Goal: Complete application form

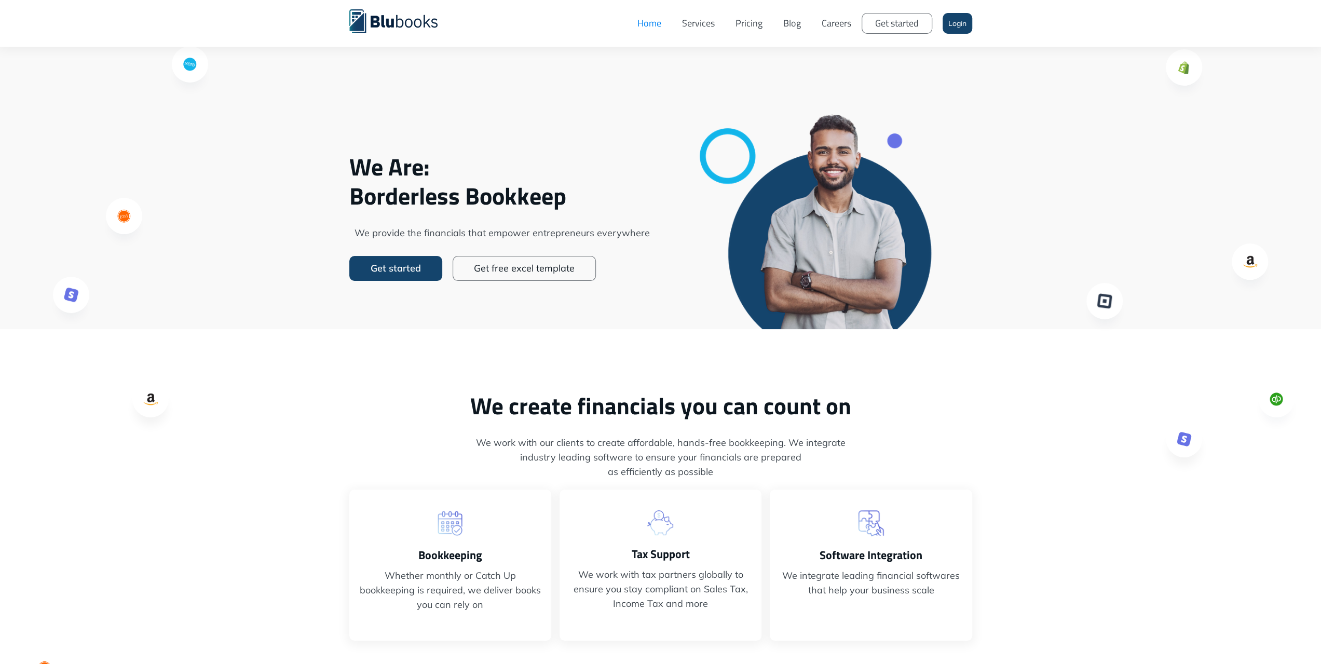
click at [747, 29] on link "Pricing" at bounding box center [749, 23] width 48 height 31
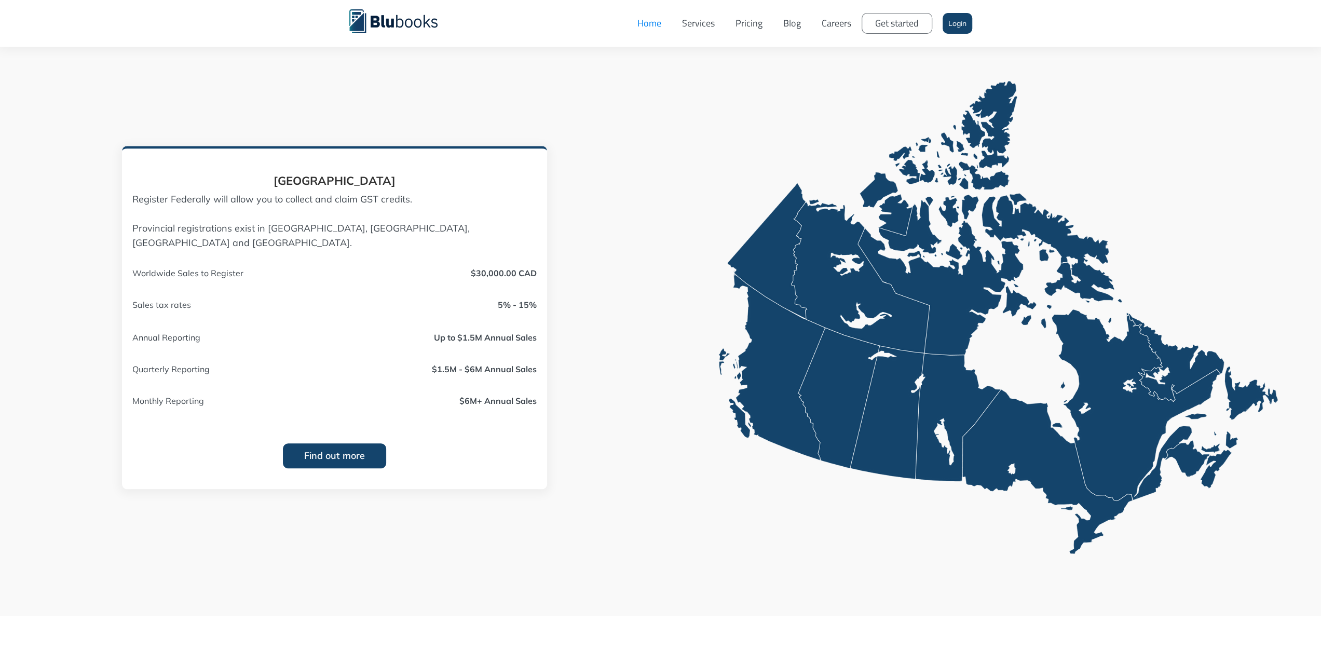
scroll to position [883, 0]
click at [309, 449] on link "Find out more" at bounding box center [334, 455] width 103 height 25
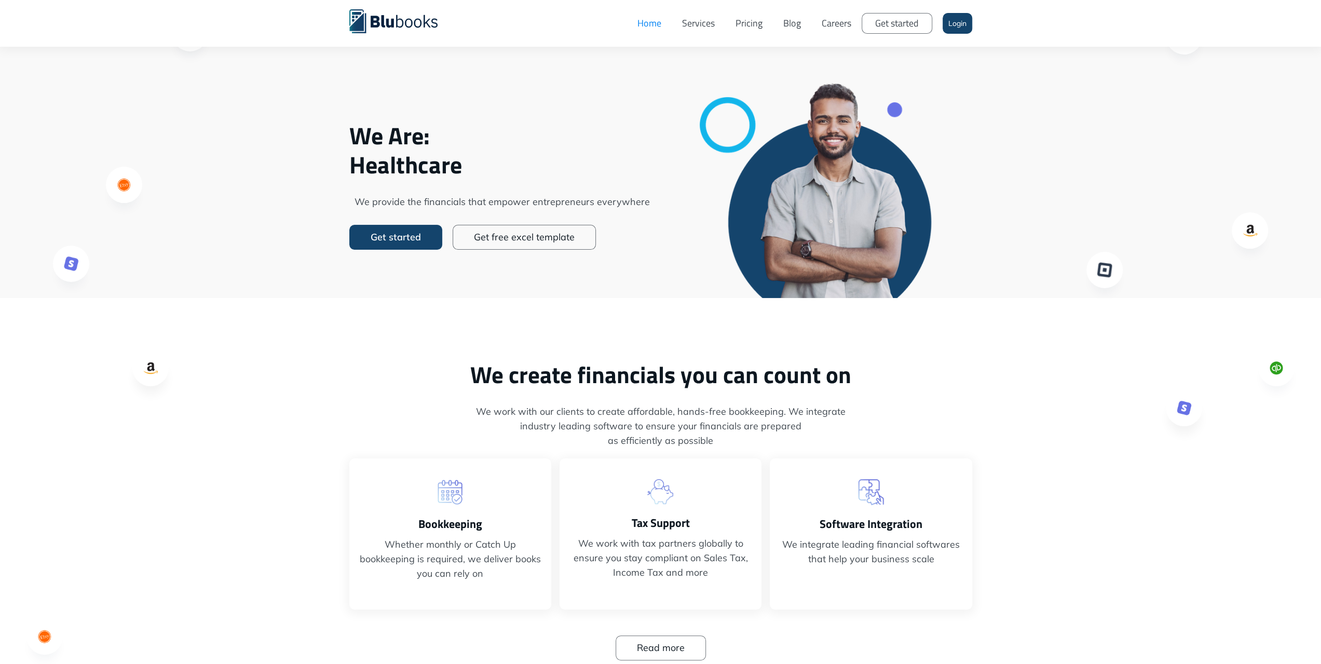
scroll to position [0, 0]
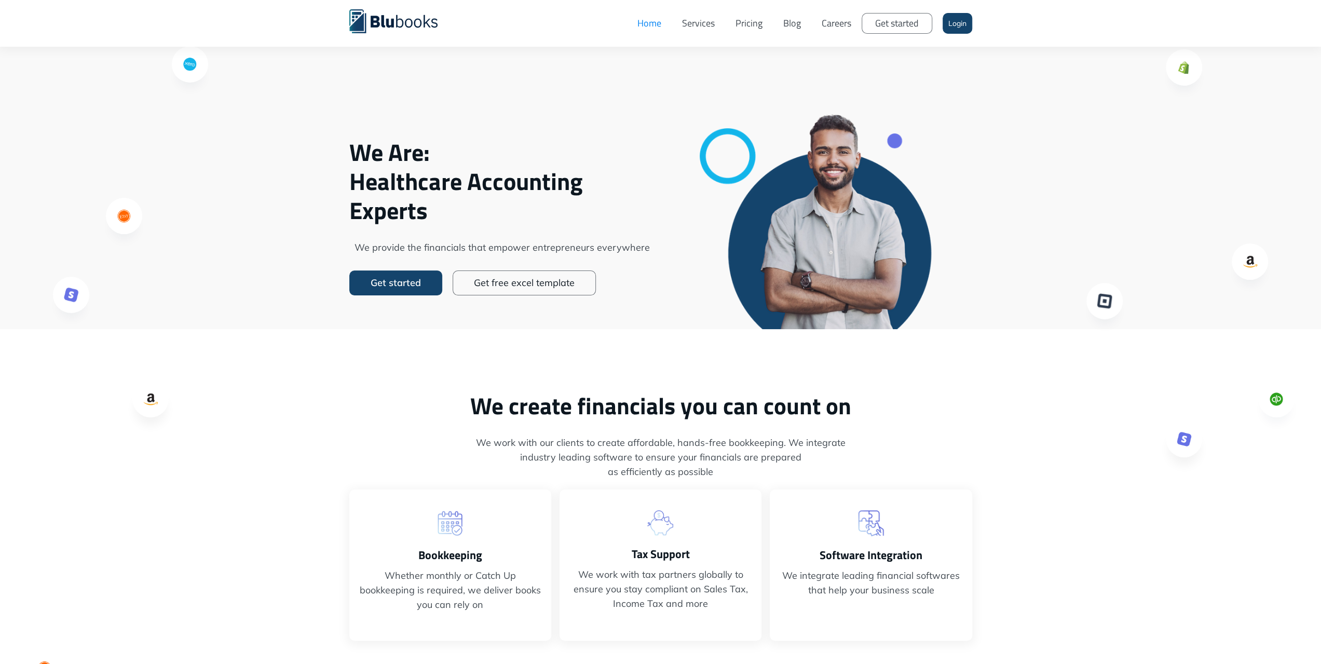
click at [754, 28] on link "Pricing" at bounding box center [749, 23] width 48 height 31
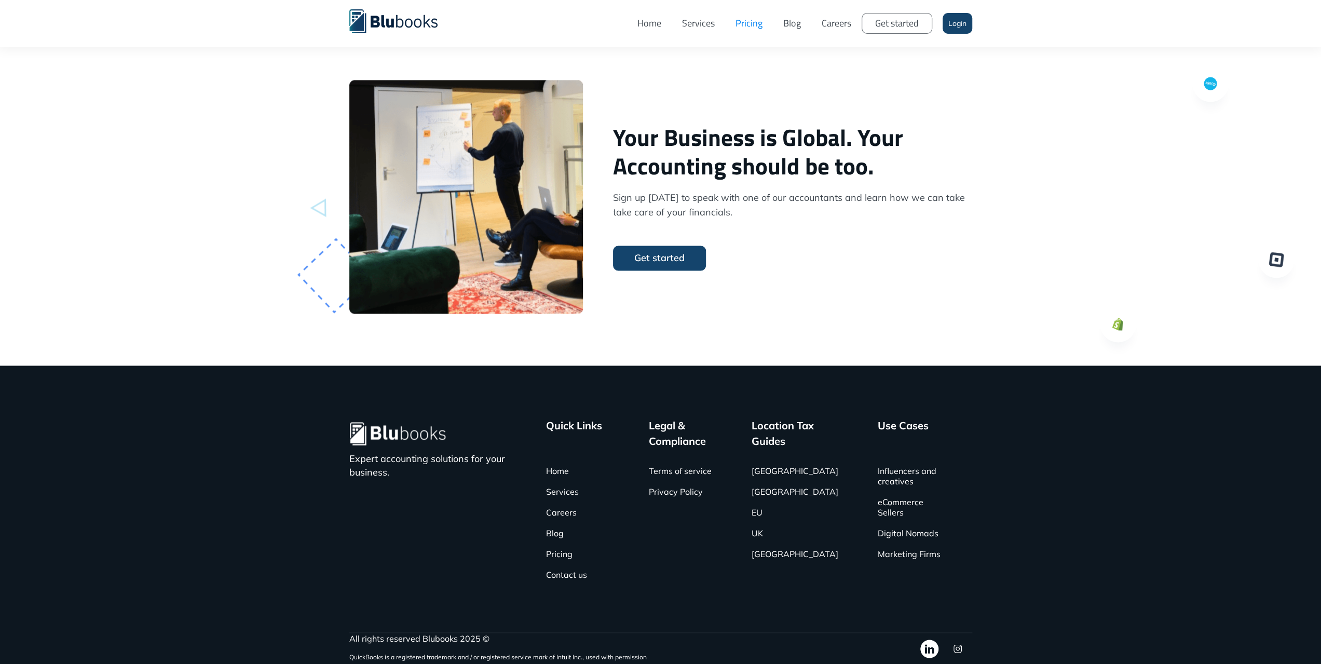
scroll to position [1578, 0]
click at [575, 580] on link "Contact us" at bounding box center [566, 574] width 41 height 21
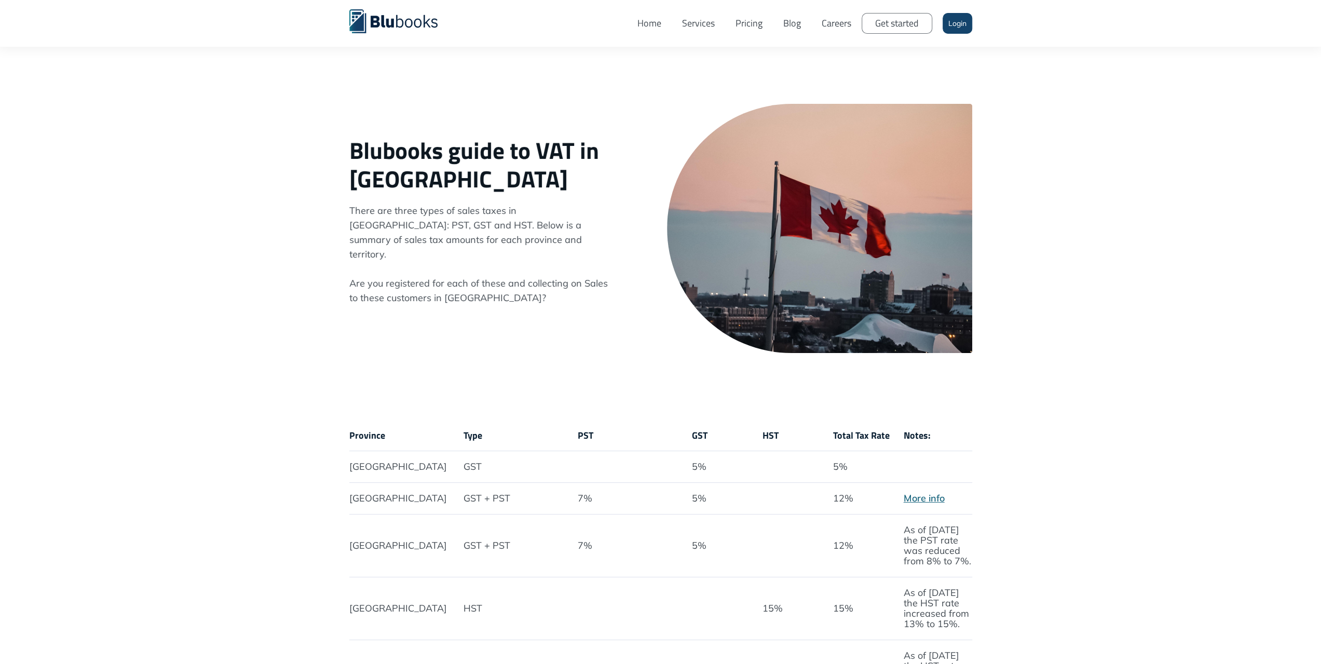
click at [651, 20] on link "Home" at bounding box center [649, 23] width 45 height 31
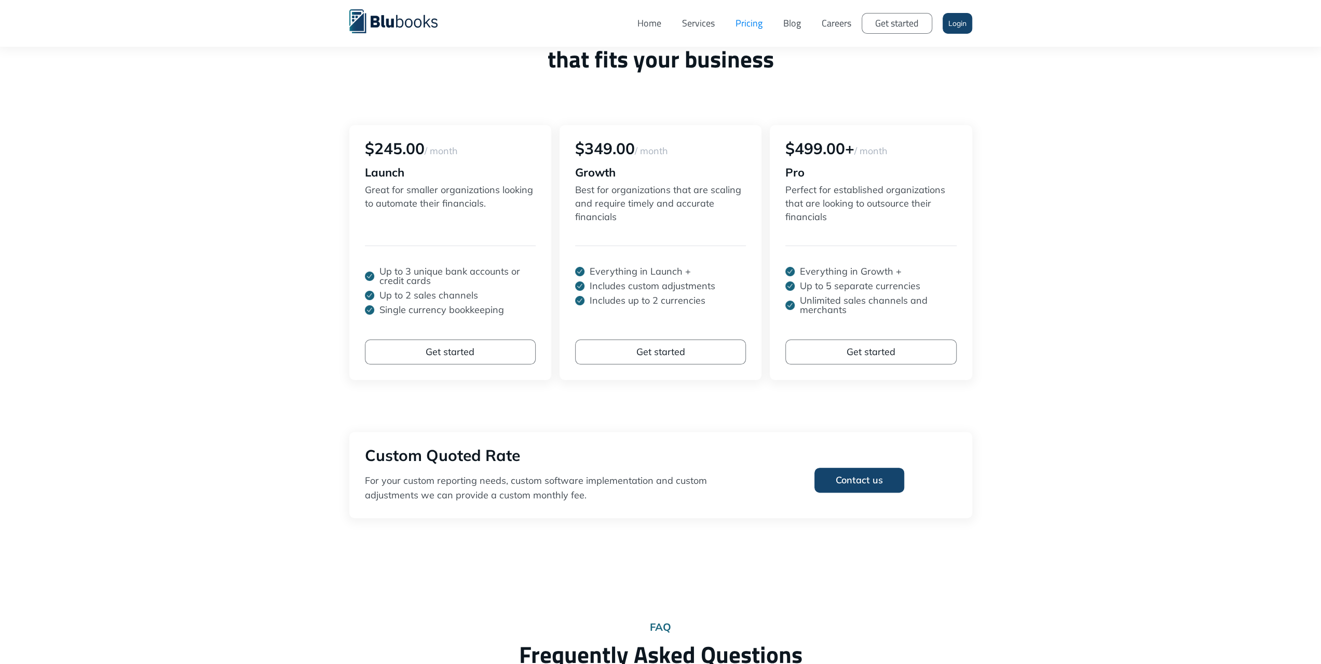
scroll to position [104, 0]
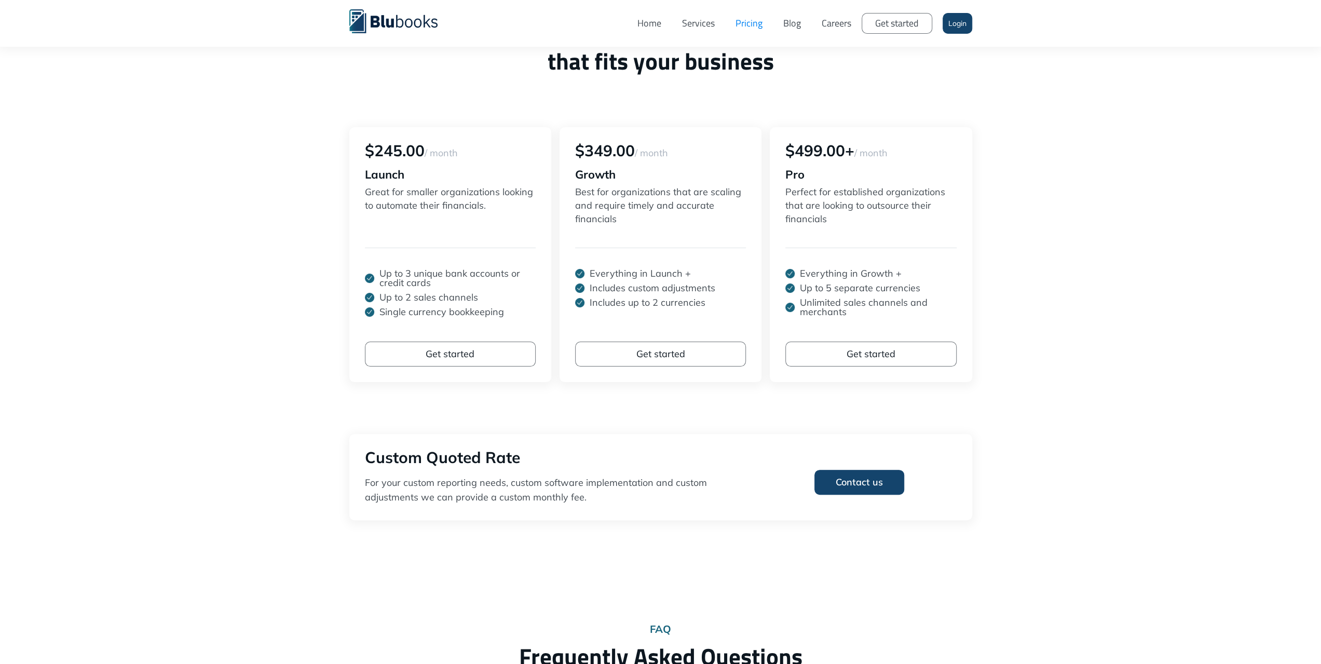
click at [669, 357] on link "Get started" at bounding box center [660, 354] width 171 height 25
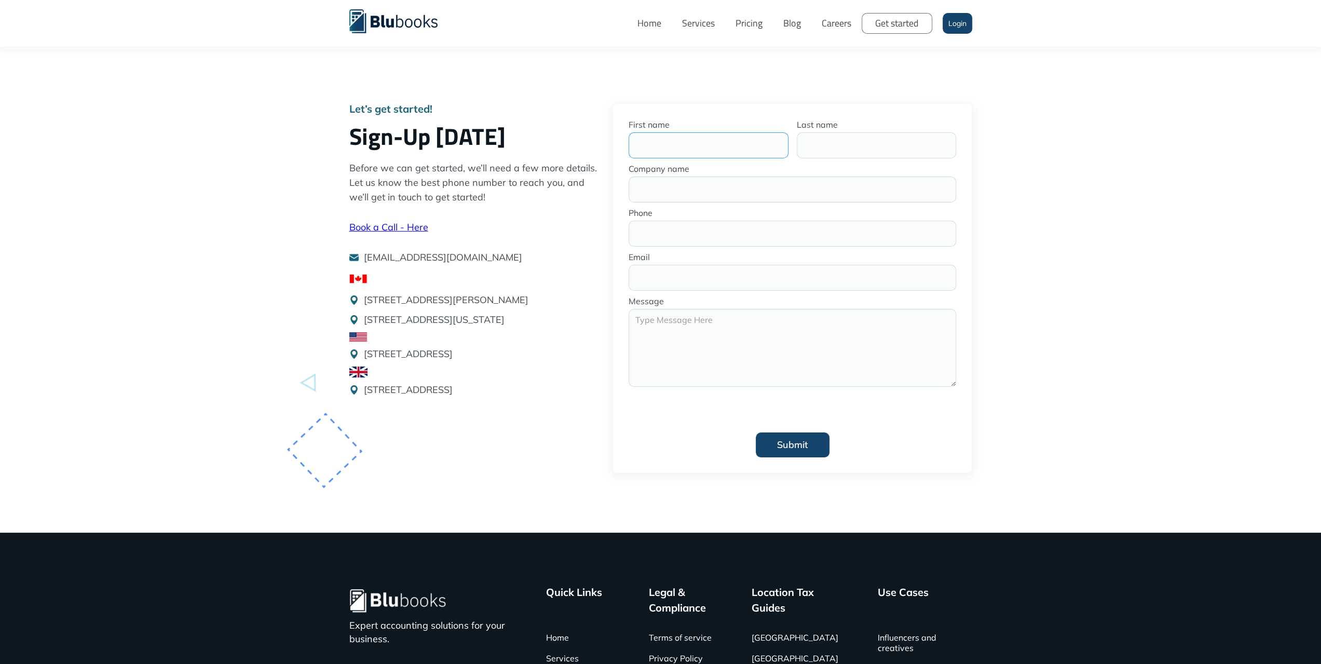
click at [684, 146] on input "First name" at bounding box center [709, 145] width 160 height 26
type input "[PERSON_NAME]"
type input "UrbanMop"
type input "6136170128"
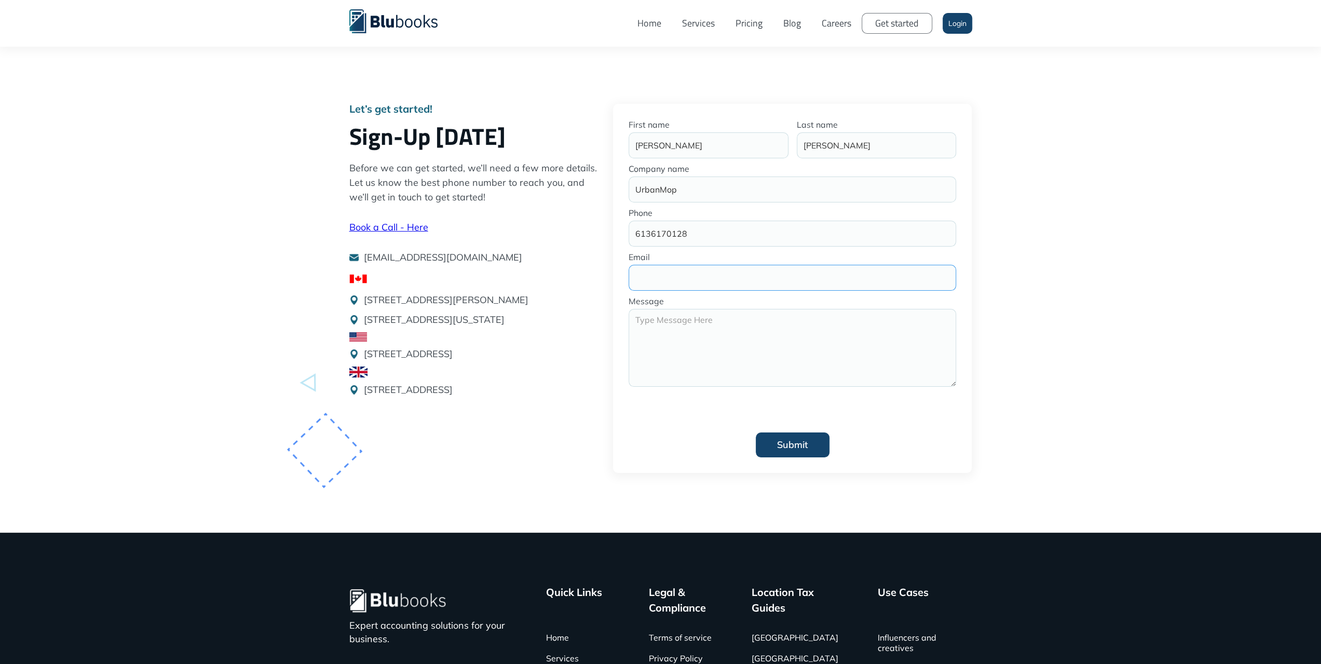
click at [684, 281] on input "Email" at bounding box center [793, 278] width 328 height 26
type input "[PERSON_NAME][EMAIL_ADDRESS][DOMAIN_NAME]"
drag, startPoint x: 686, startPoint y: 229, endPoint x: 591, endPoint y: 228, distance: 95.5
click at [600, 228] on div "Let’s get started! Sign-Up [DATE] Before we can get started, we’ll need a few m…" at bounding box center [660, 292] width 633 height 377
click at [737, 359] on textarea "Get started" at bounding box center [793, 348] width 328 height 78
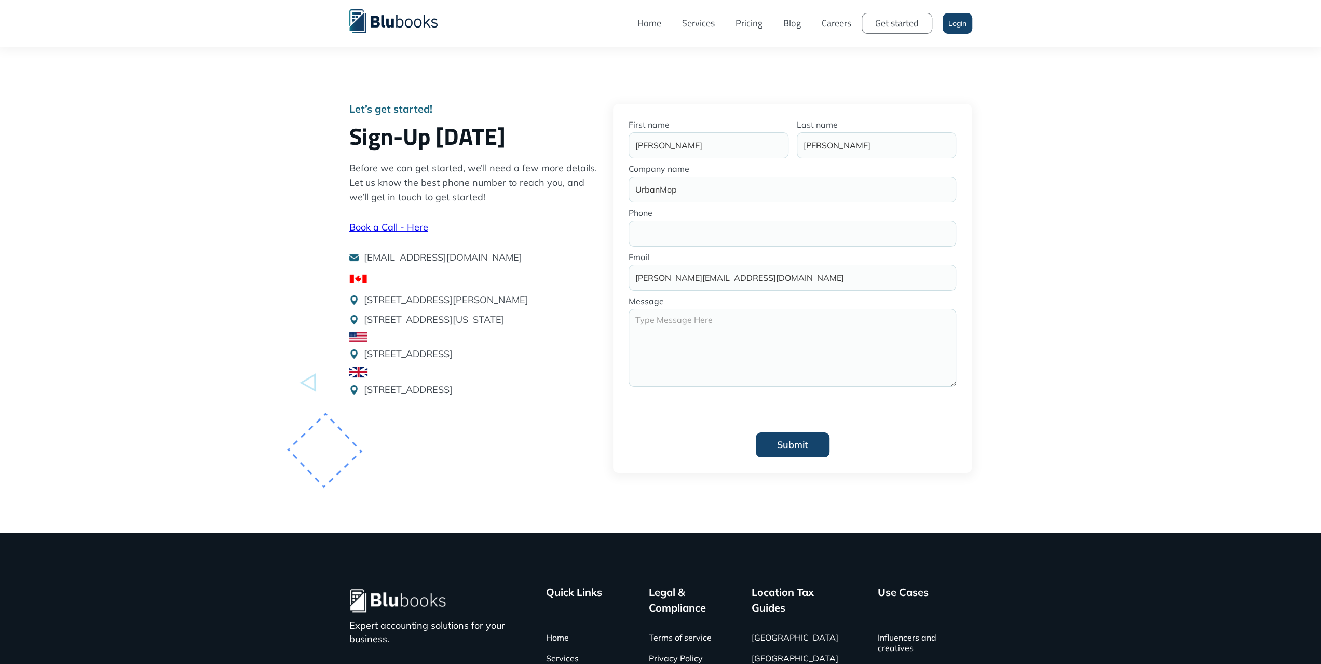
click at [460, 215] on div "Let’s get started! Sign-Up [DATE] Before we can get started, we’ll need a few m…" at bounding box center [476, 253] width 264 height 299
click at [404, 231] on link "Book a Call - Here" at bounding box center [388, 227] width 79 height 12
